Goal: Task Accomplishment & Management: Use online tool/utility

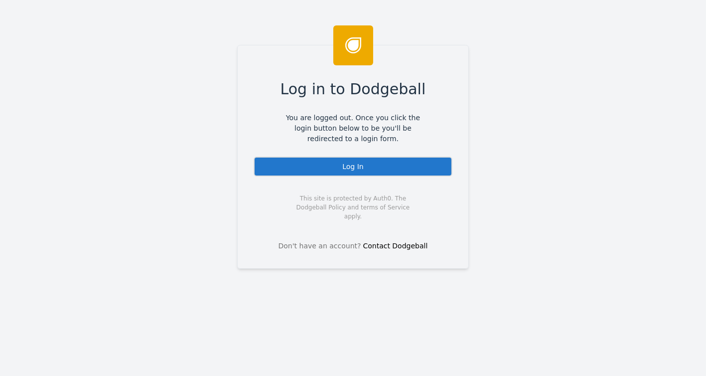
click at [342, 166] on div "Log In" at bounding box center [353, 166] width 199 height 20
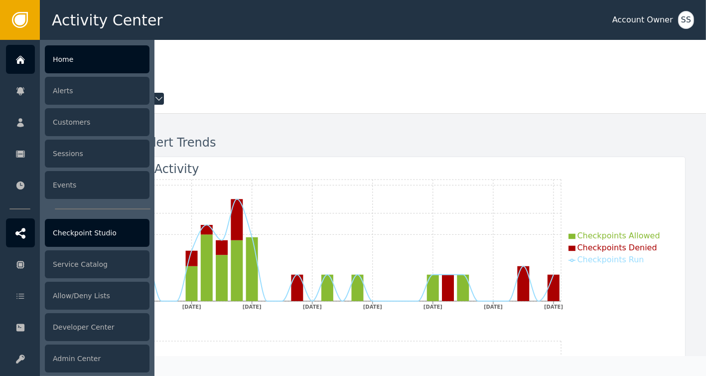
click at [21, 237] on icon at bounding box center [20, 233] width 10 height 11
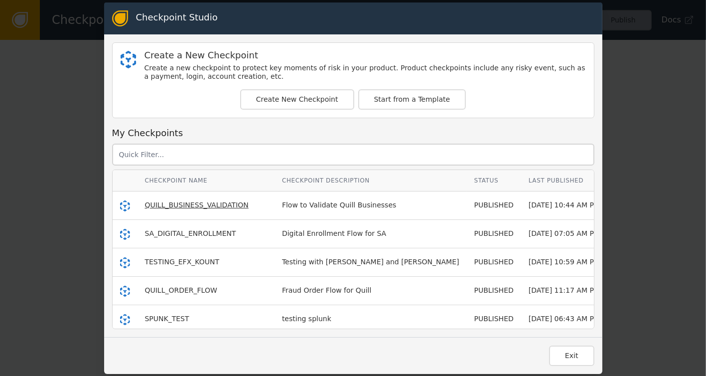
click at [196, 201] on span "QUILL_BUSINESS_VALIDATION" at bounding box center [197, 205] width 104 height 8
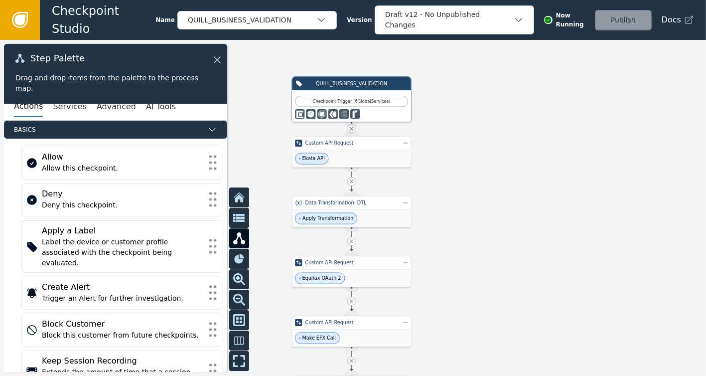
drag, startPoint x: 447, startPoint y: 176, endPoint x: 467, endPoint y: 189, distance: 24.2
click at [467, 189] on div at bounding box center [353, 208] width 706 height 336
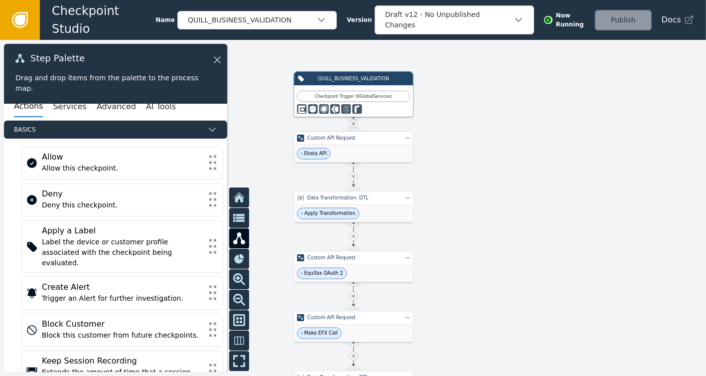
click at [356, 148] on div "Ekata API" at bounding box center [353, 153] width 119 height 17
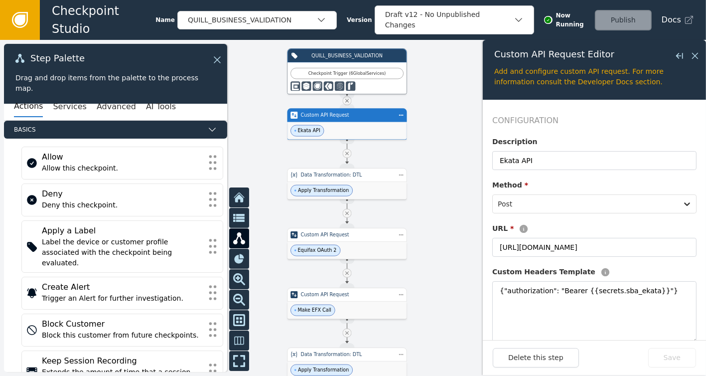
drag, startPoint x: 444, startPoint y: 196, endPoint x: 437, endPoint y: 173, distance: 23.8
click at [437, 173] on div at bounding box center [353, 208] width 706 height 336
click at [365, 180] on div "Data Transformation: DTL" at bounding box center [348, 175] width 120 height 14
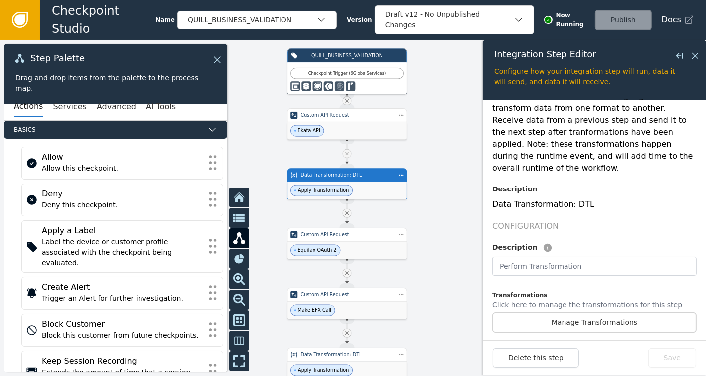
scroll to position [150, 0]
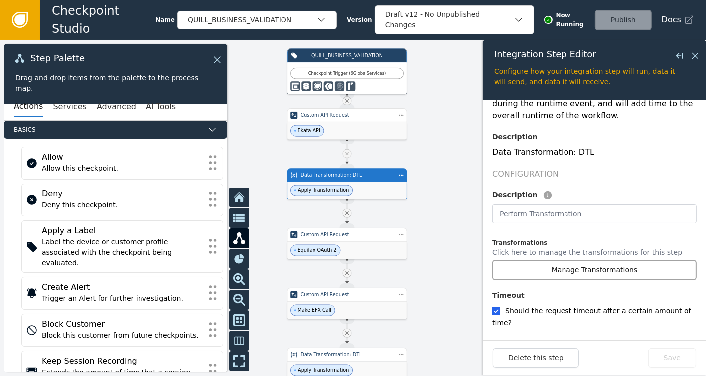
click at [583, 260] on button "Manage Transformations" at bounding box center [594, 270] width 204 height 20
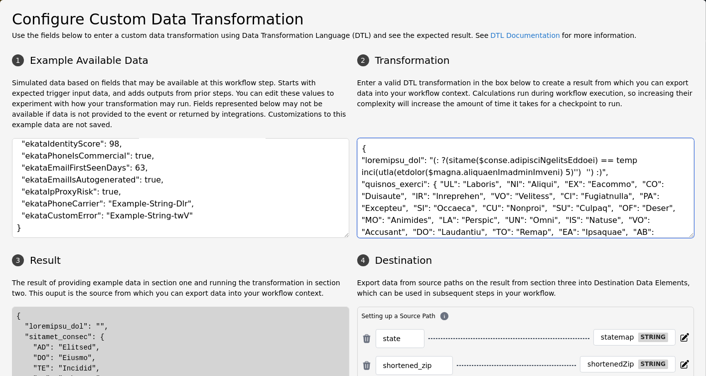
scroll to position [115, 0]
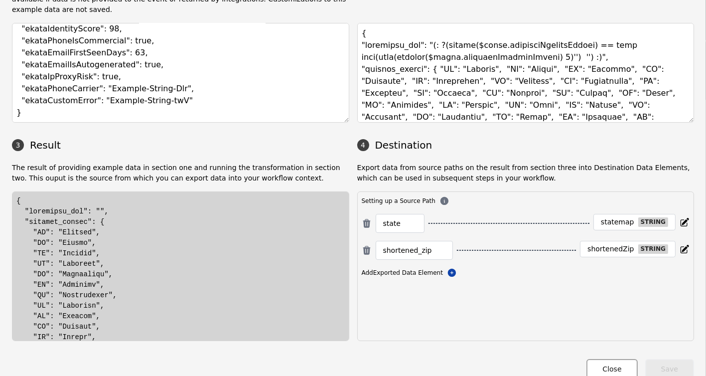
click at [605, 359] on button "Close" at bounding box center [612, 369] width 51 height 20
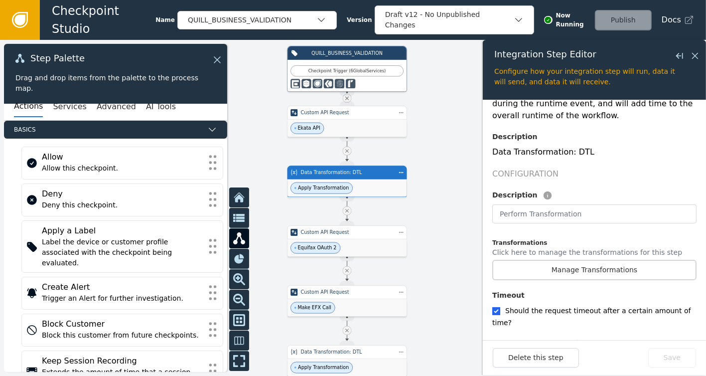
click at [427, 218] on div at bounding box center [353, 208] width 706 height 336
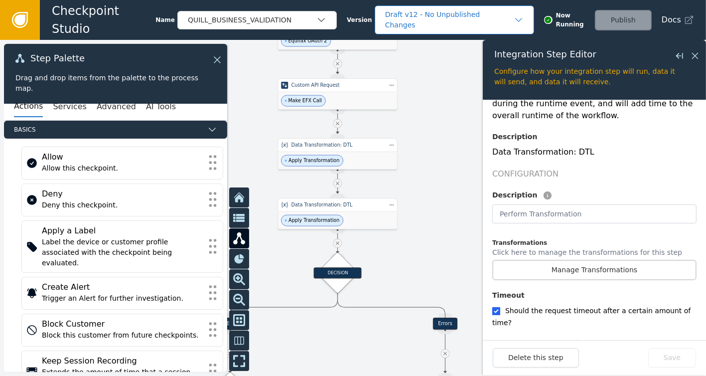
drag, startPoint x: 427, startPoint y: 218, endPoint x: 418, endPoint y: 13, distance: 205.0
click at [418, 0] on div "Checkpoint Studio Name QUILL_BUSINESS_VALIDATION Version Draft v12 - No Unpubli…" at bounding box center [353, 0] width 706 height 0
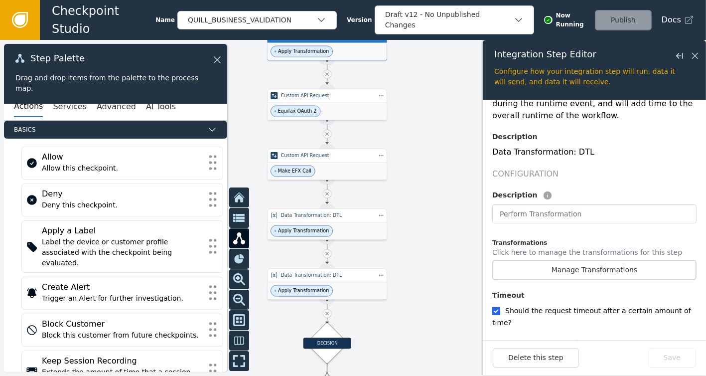
drag, startPoint x: 455, startPoint y: 198, endPoint x: 445, endPoint y: 257, distance: 59.7
click at [445, 269] on div at bounding box center [353, 208] width 706 height 336
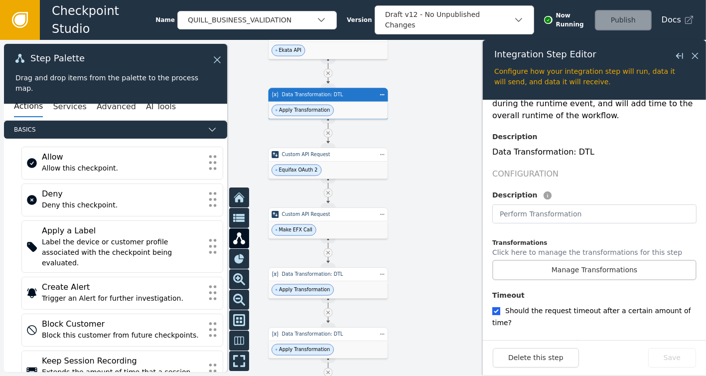
drag, startPoint x: 455, startPoint y: 69, endPoint x: 454, endPoint y: 152, distance: 82.2
click at [456, 152] on div at bounding box center [353, 208] width 706 height 336
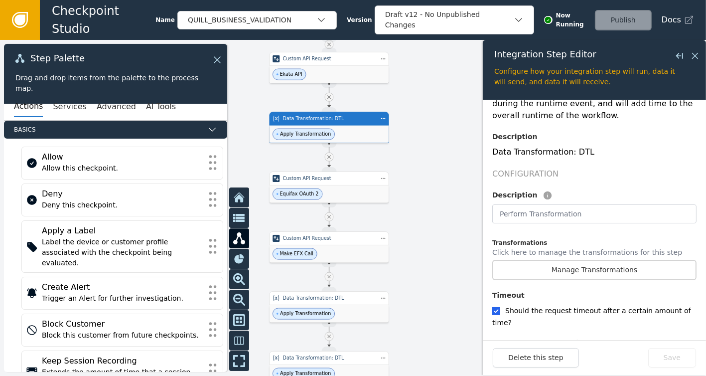
click at [336, 125] on div "Data Transformation: DTL" at bounding box center [330, 119] width 120 height 14
click at [341, 183] on div "Custom API Request" at bounding box center [330, 178] width 120 height 14
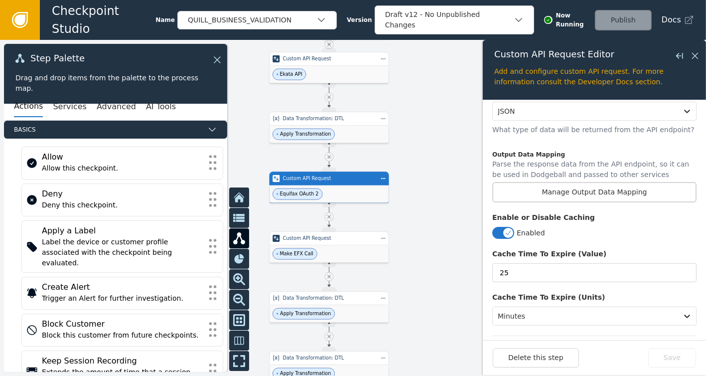
scroll to position [345, 0]
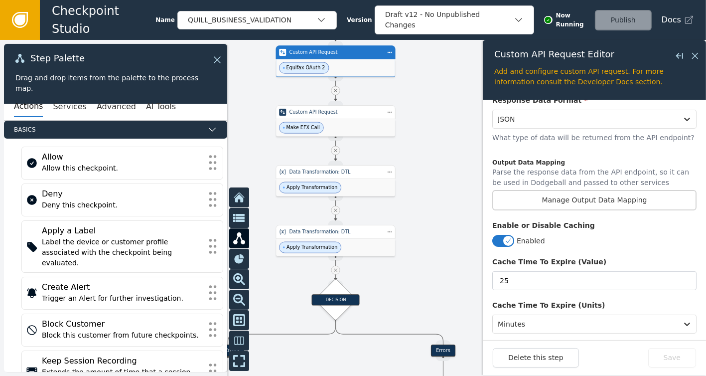
drag, startPoint x: 427, startPoint y: 266, endPoint x: 433, endPoint y: 140, distance: 126.3
click at [433, 140] on div at bounding box center [353, 208] width 706 height 336
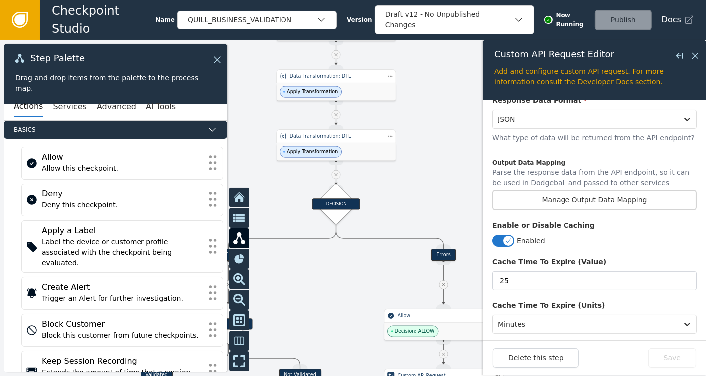
drag, startPoint x: 425, startPoint y: 232, endPoint x: 424, endPoint y: 135, distance: 97.7
click at [424, 135] on div at bounding box center [353, 208] width 706 height 336
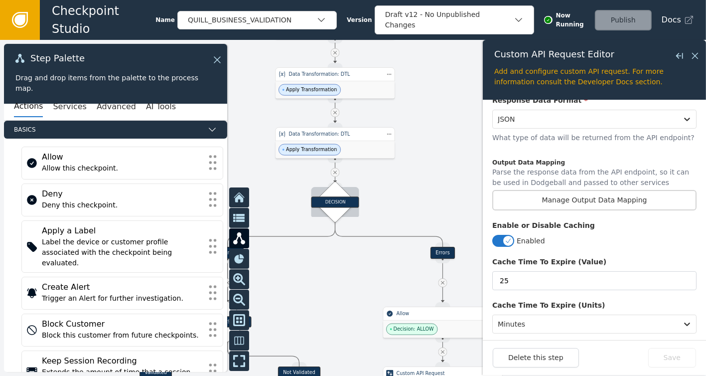
click at [332, 194] on div "DECISION" at bounding box center [334, 201] width 29 height 29
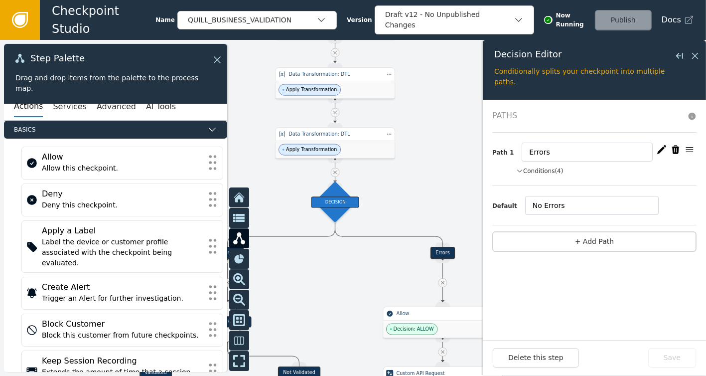
click at [527, 166] on button "Conditions (4)" at bounding box center [539, 170] width 47 height 9
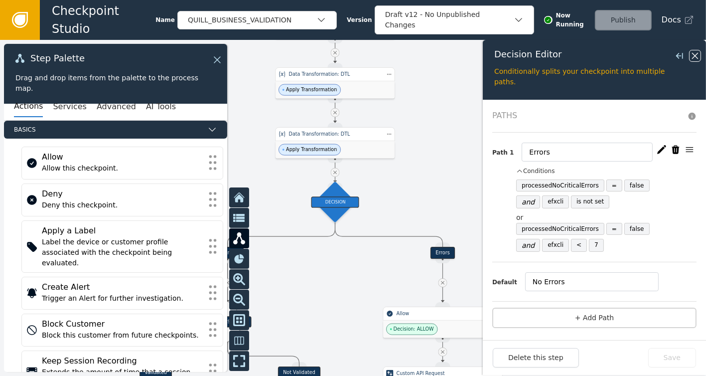
click at [697, 55] on icon at bounding box center [695, 55] width 11 height 11
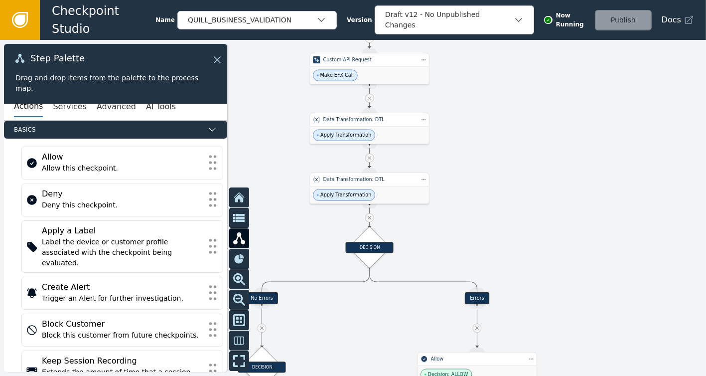
drag, startPoint x: 489, startPoint y: 161, endPoint x: 523, endPoint y: 206, distance: 56.9
click at [523, 206] on div at bounding box center [353, 208] width 706 height 336
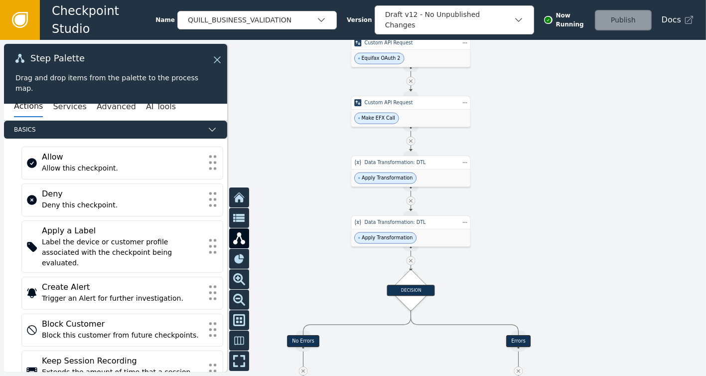
drag, startPoint x: 523, startPoint y: 111, endPoint x: 565, endPoint y: 154, distance: 59.6
click at [565, 154] on div at bounding box center [353, 208] width 706 height 336
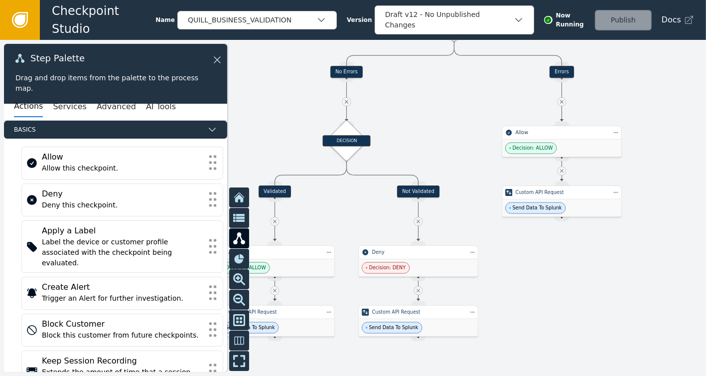
drag, startPoint x: 579, startPoint y: 254, endPoint x: 622, endPoint y: -18, distance: 275.5
click at [622, 0] on html "Checkpoint Studio Name QUILL_BUSINESS_VALIDATION Version Draft v12 - No Unpubli…" at bounding box center [353, 0] width 706 height 0
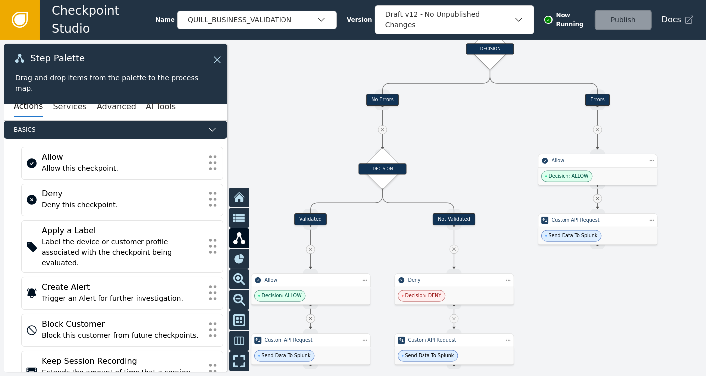
drag, startPoint x: 427, startPoint y: 100, endPoint x: 462, endPoint y: 131, distance: 47.4
click at [462, 131] on div at bounding box center [353, 208] width 706 height 336
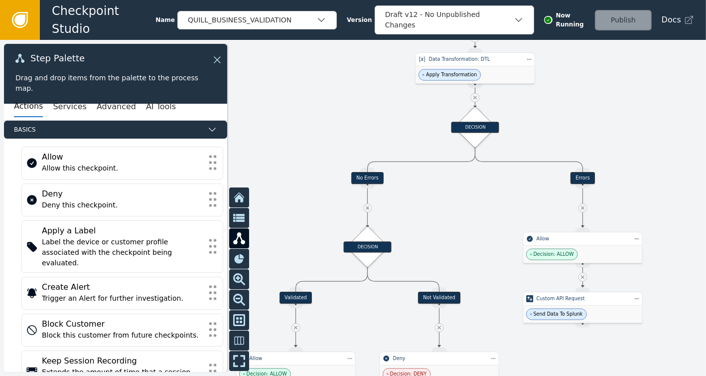
drag, startPoint x: 460, startPoint y: 101, endPoint x: 441, endPoint y: 165, distance: 67.0
click at [441, 165] on div at bounding box center [353, 208] width 706 height 336
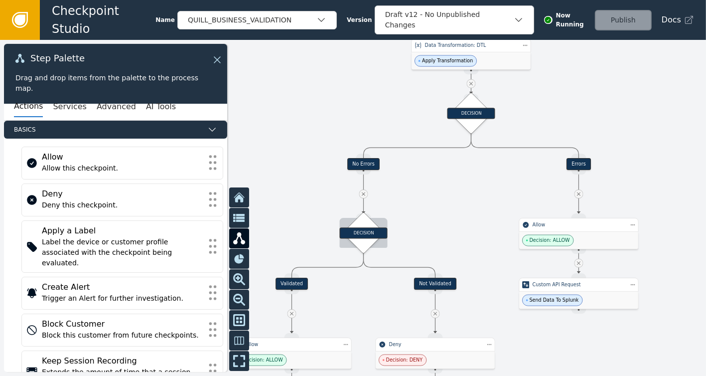
click at [361, 234] on div "DECISION" at bounding box center [364, 232] width 48 height 11
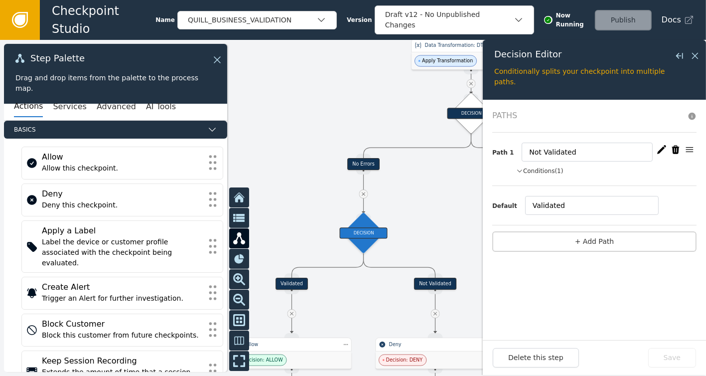
click at [533, 170] on button "Conditions (1)" at bounding box center [539, 170] width 47 height 9
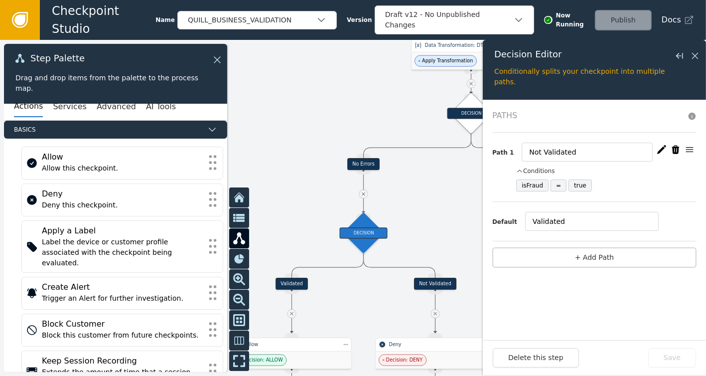
click at [437, 184] on div at bounding box center [353, 208] width 706 height 336
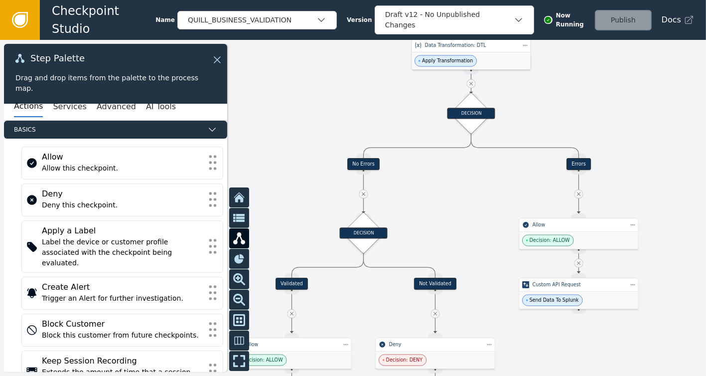
click at [455, 62] on span "Apply Transformation" at bounding box center [447, 60] width 51 height 7
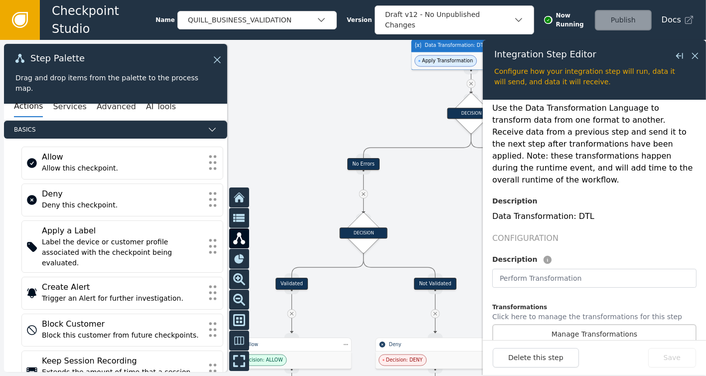
scroll to position [100, 0]
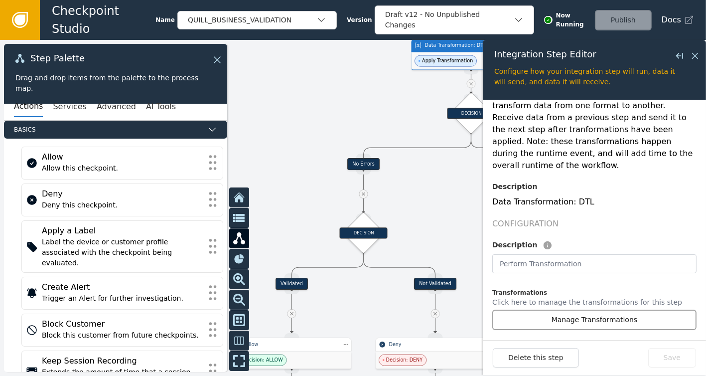
click at [588, 309] on button "Manage Transformations" at bounding box center [594, 319] width 204 height 20
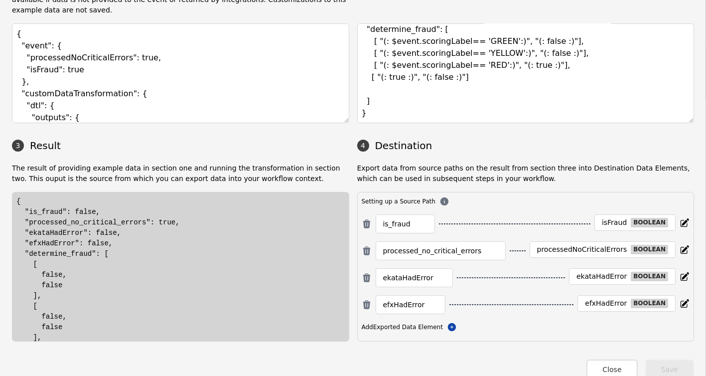
scroll to position [115, 0]
click at [599, 359] on button "Close" at bounding box center [612, 369] width 51 height 20
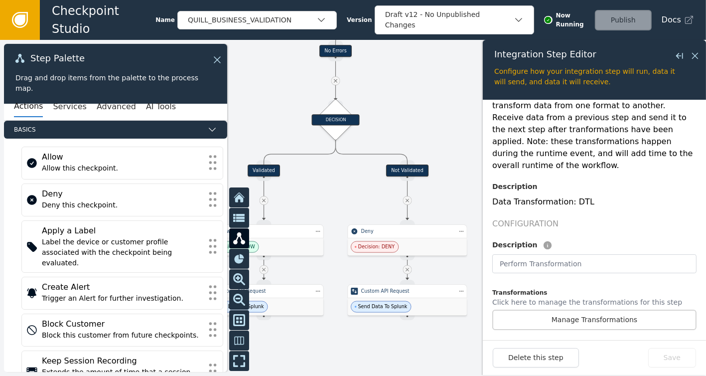
drag, startPoint x: 423, startPoint y: 200, endPoint x: 396, endPoint y: 75, distance: 127.5
click at [396, 75] on div at bounding box center [353, 208] width 706 height 336
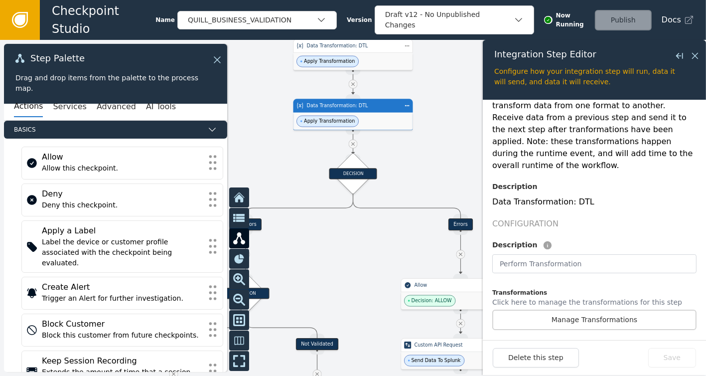
drag, startPoint x: 414, startPoint y: 116, endPoint x: 321, endPoint y: 296, distance: 201.9
click at [321, 296] on div at bounding box center [353, 208] width 706 height 336
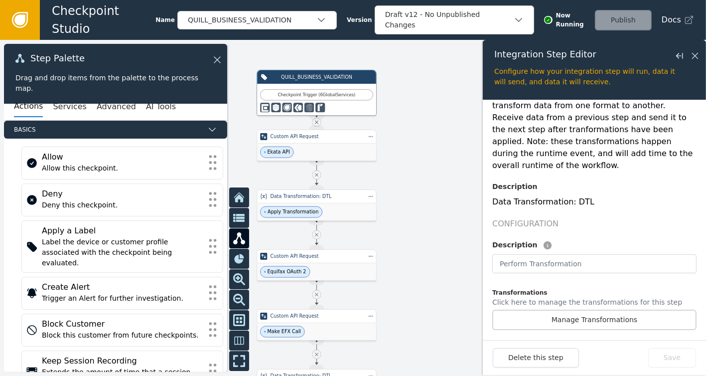
drag, startPoint x: 438, startPoint y: 64, endPoint x: 403, endPoint y: 400, distance: 337.2
click at [403, 0] on html "Checkpoint Studio Name QUILL_BUSINESS_VALIDATION Version Draft v12 - No Unpubli…" at bounding box center [353, 0] width 706 height 0
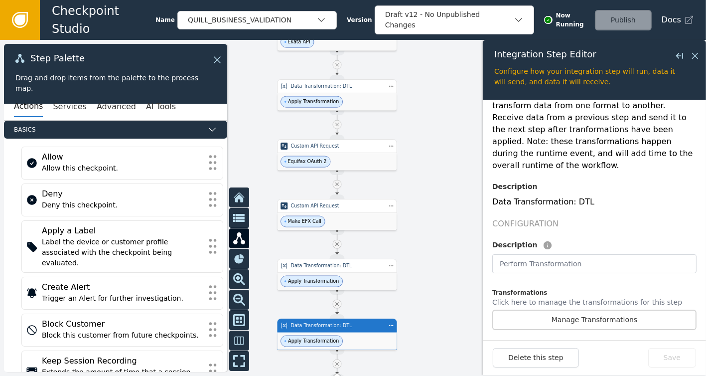
drag, startPoint x: 413, startPoint y: 281, endPoint x: 434, endPoint y: 170, distance: 112.0
click at [434, 170] on div at bounding box center [353, 208] width 706 height 336
click at [65, 105] on button "Services" at bounding box center [69, 106] width 33 height 21
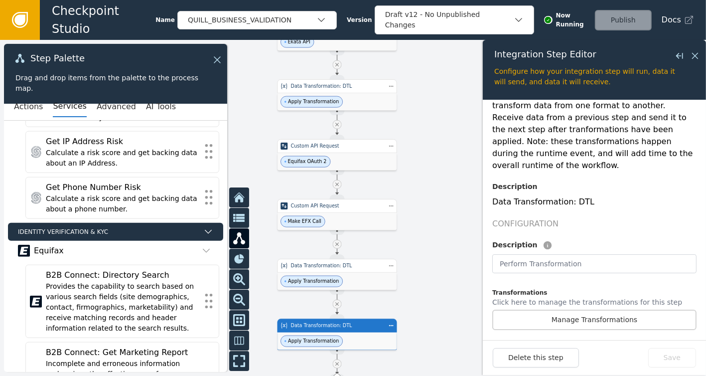
scroll to position [1645, 0]
